Goal: Check status: Check status

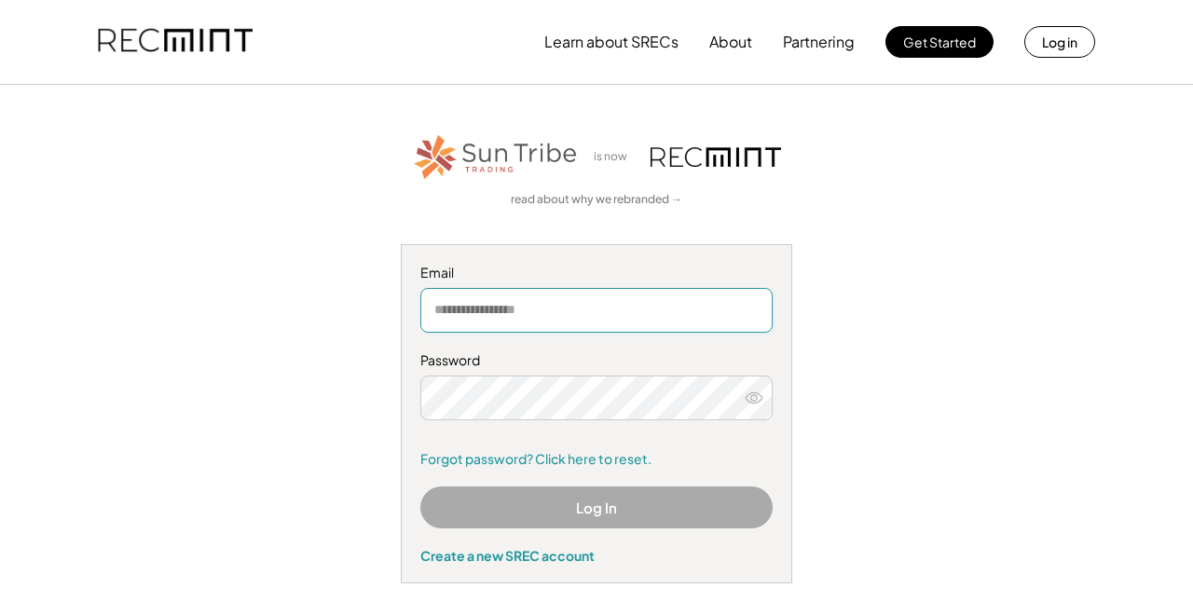
type input "**********"
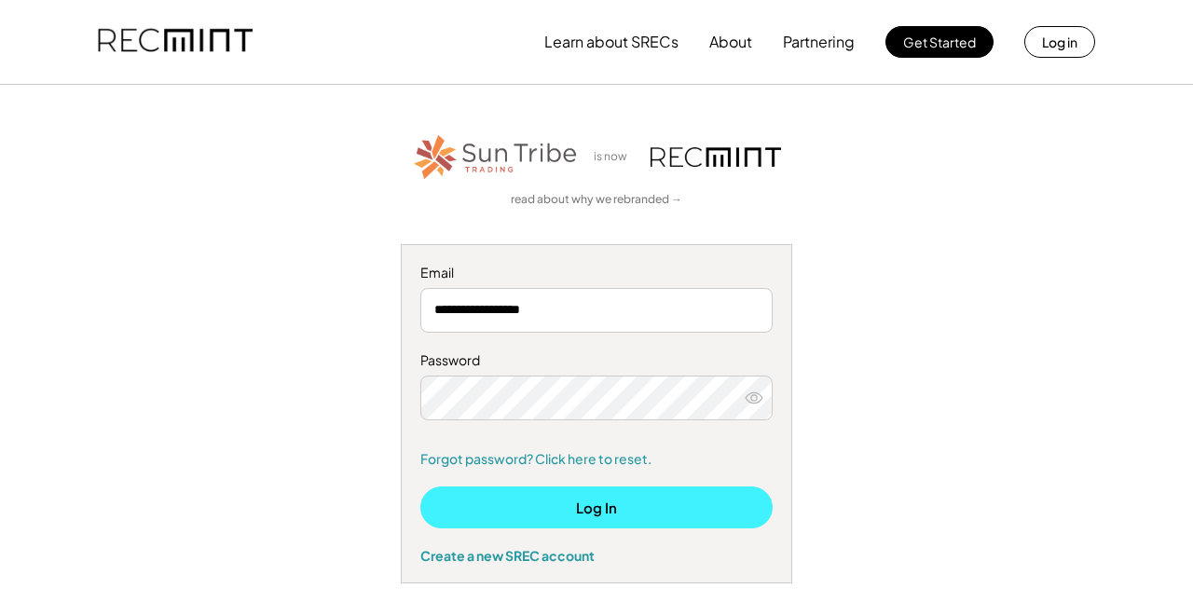
click at [563, 502] on button "Log In" at bounding box center [596, 507] width 352 height 42
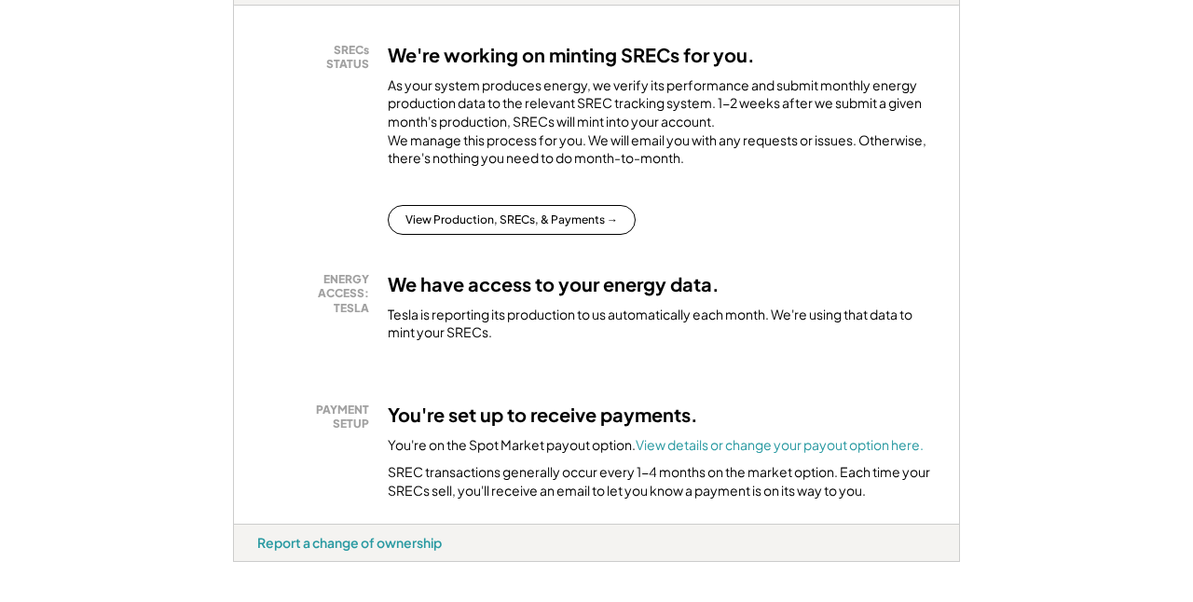
scroll to position [366, 0]
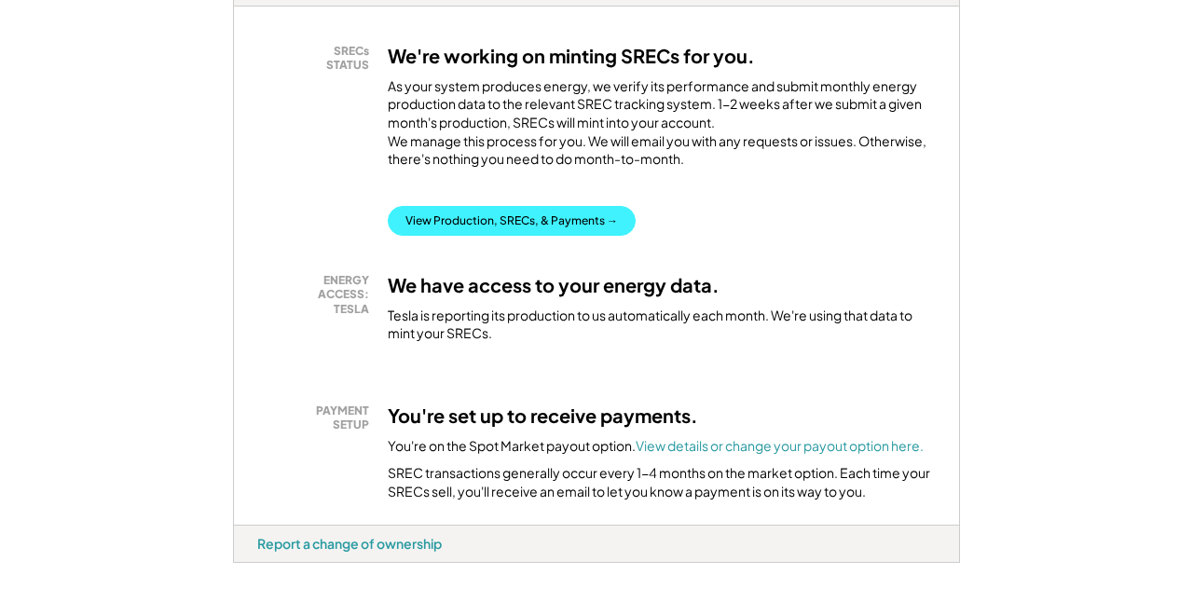
click at [501, 236] on button "View Production, SRECs, & Payments →" at bounding box center [512, 221] width 248 height 30
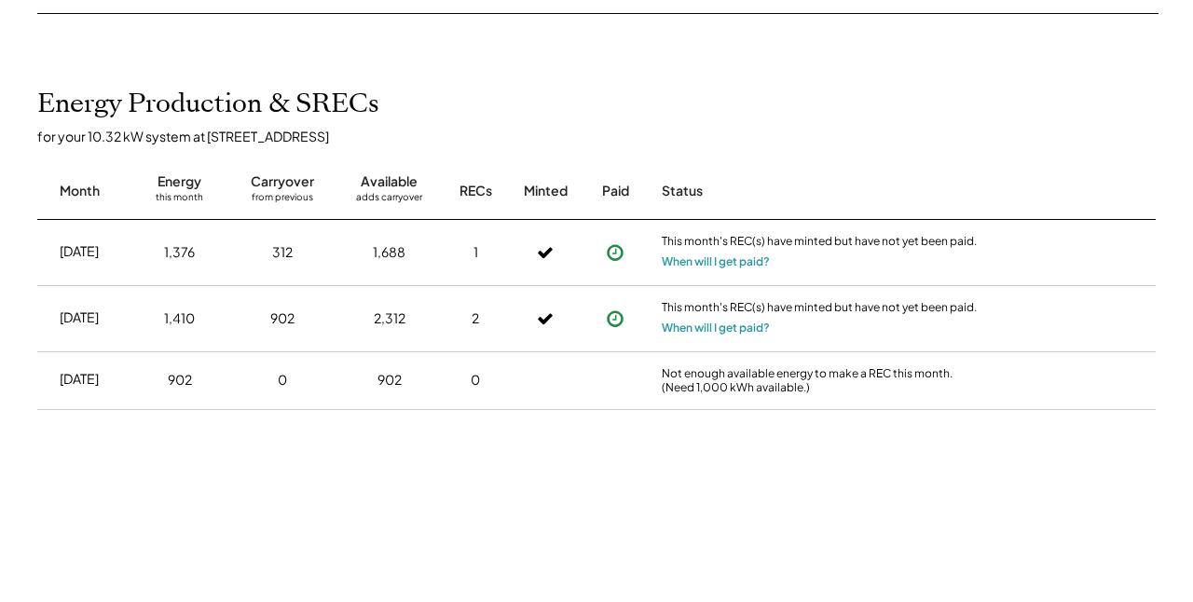
scroll to position [379, 0]
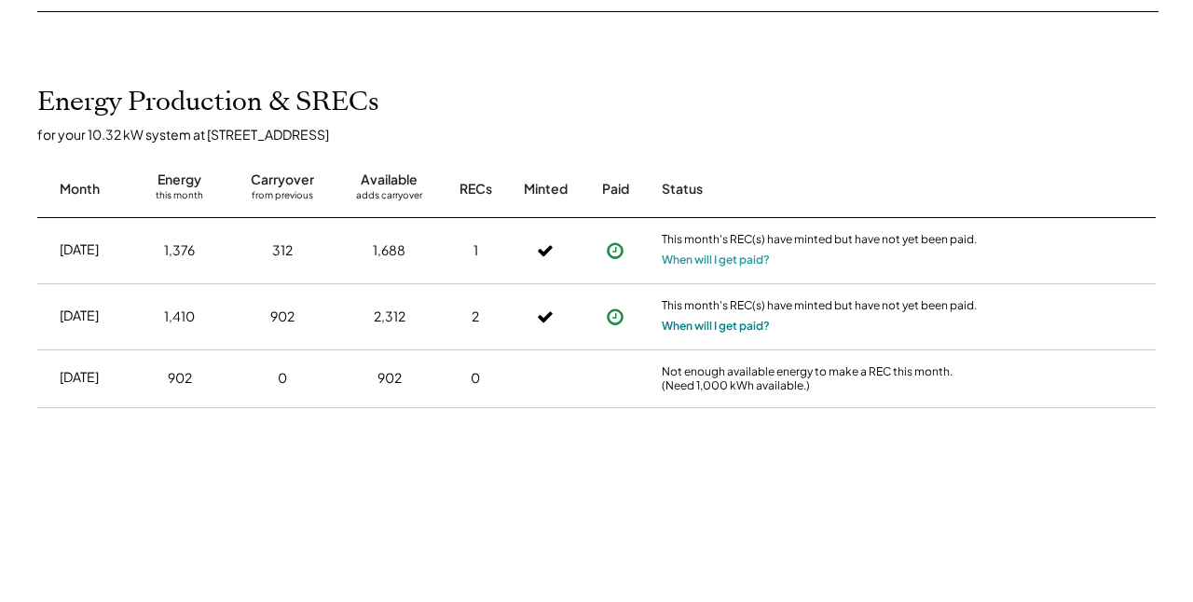
click at [700, 325] on button "When will I get paid?" at bounding box center [716, 326] width 108 height 19
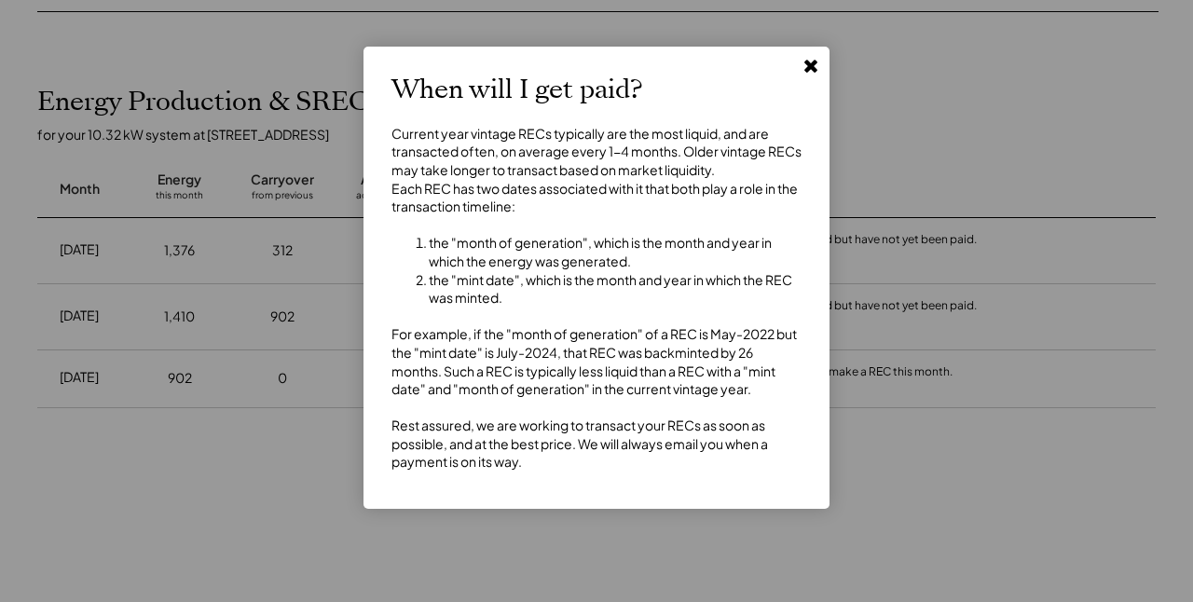
click at [805, 66] on icon at bounding box center [810, 65] width 19 height 19
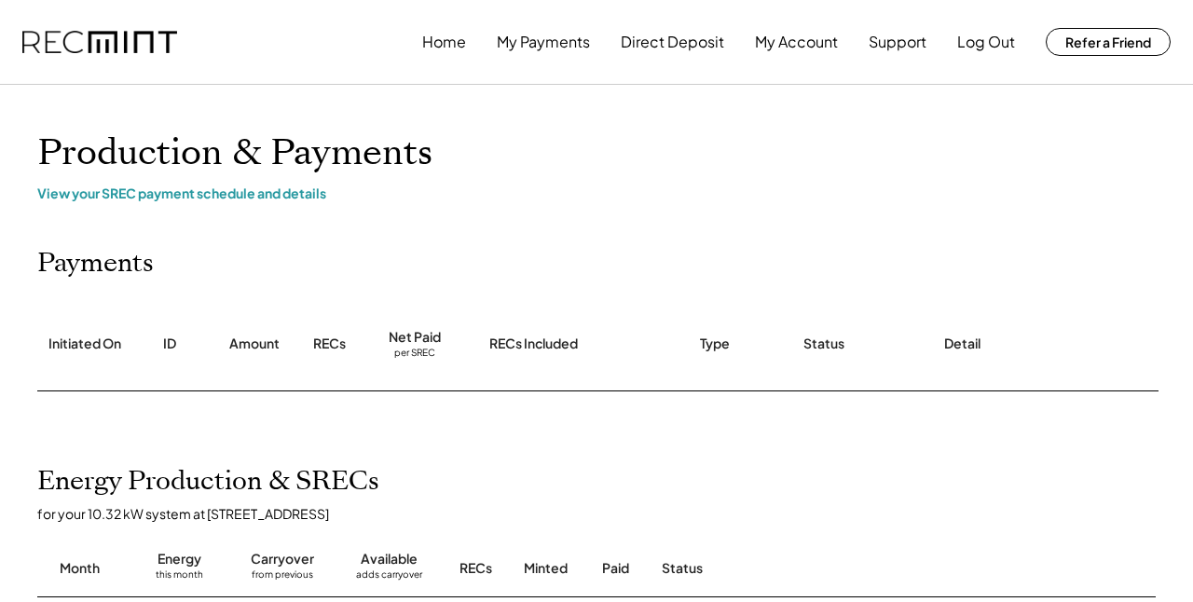
scroll to position [0, 0]
click at [259, 193] on div "View your SREC payment schedule and details" at bounding box center [596, 192] width 1118 height 17
